Goal: Task Accomplishment & Management: Use online tool/utility

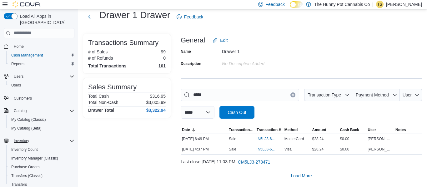
scroll to position [64, 0]
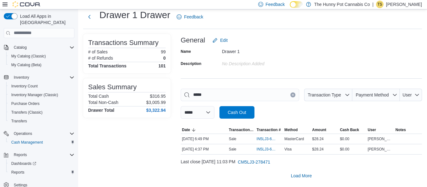
click at [292, 94] on button "Clear input" at bounding box center [293, 95] width 5 height 5
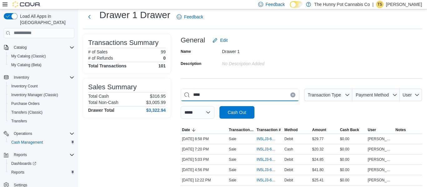
type input "*****"
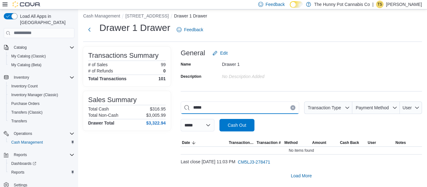
scroll to position [4, 0]
click at [149, 15] on button "[STREET_ADDRESS]" at bounding box center [146, 15] width 43 height 5
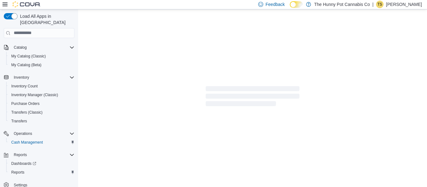
scroll to position [4, 0]
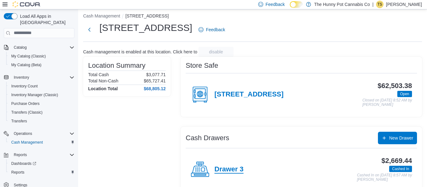
click at [224, 171] on h4 "Drawer 3" at bounding box center [229, 170] width 29 height 8
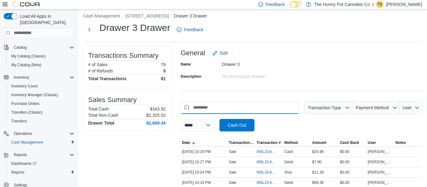
click at [200, 109] on input "This is a search bar. As you type, the results lower in the page will automatic…" at bounding box center [240, 108] width 119 height 13
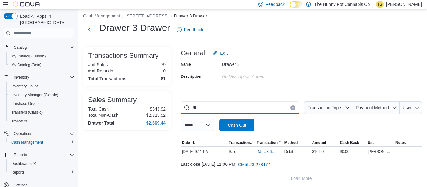
type input "*"
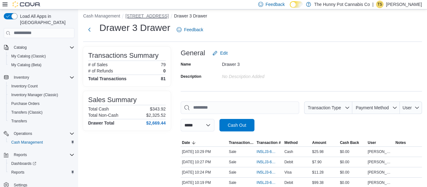
click at [144, 16] on button "[STREET_ADDRESS]" at bounding box center [146, 15] width 43 height 5
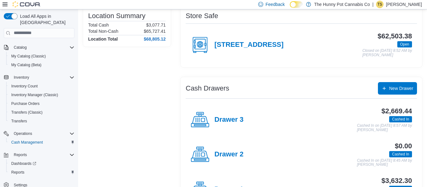
scroll to position [64, 0]
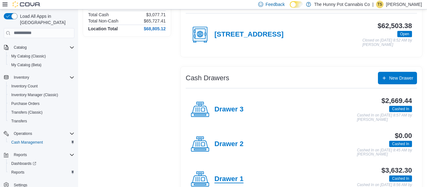
click at [233, 177] on h4 "Drawer 1" at bounding box center [229, 180] width 29 height 8
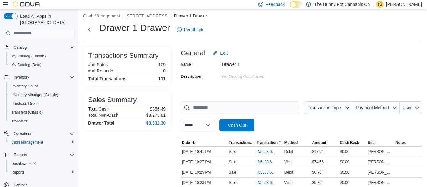
scroll to position [64, 0]
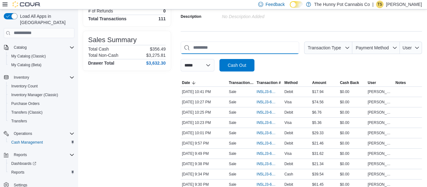
click at [227, 50] on input "This is a search bar. As you type, the results lower in the page will automatic…" at bounding box center [240, 48] width 119 height 13
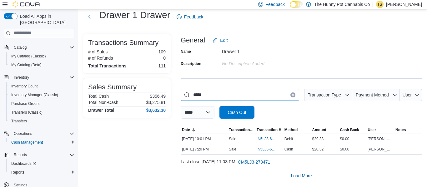
scroll to position [7, 0]
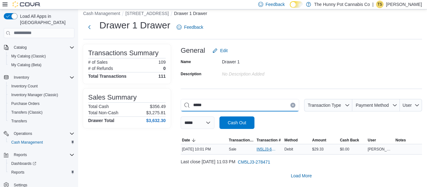
type input "*****"
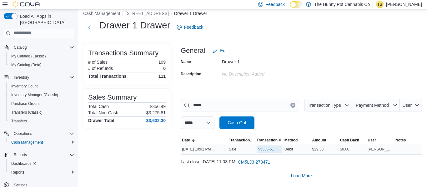
click at [264, 152] on span "IN5LJ3-6159940" at bounding box center [269, 150] width 25 height 8
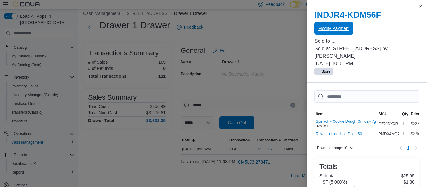
click at [354, 32] on button "Modify Payment" at bounding box center [334, 28] width 39 height 13
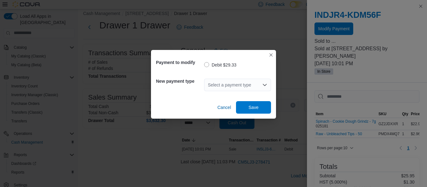
click at [251, 88] on div "Select a payment type" at bounding box center [237, 85] width 67 height 13
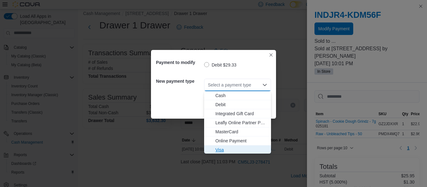
click at [226, 152] on span "Visa" at bounding box center [242, 150] width 52 height 6
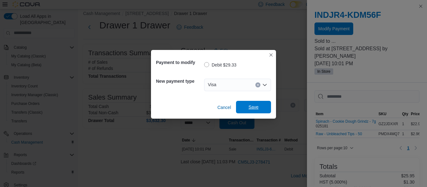
click at [264, 104] on span "Save" at bounding box center [254, 107] width 28 height 13
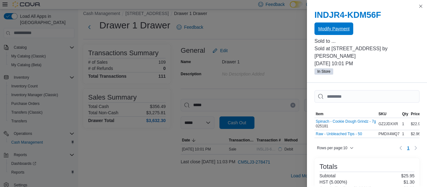
scroll to position [0, 0]
